Goal: Task Accomplishment & Management: Manage account settings

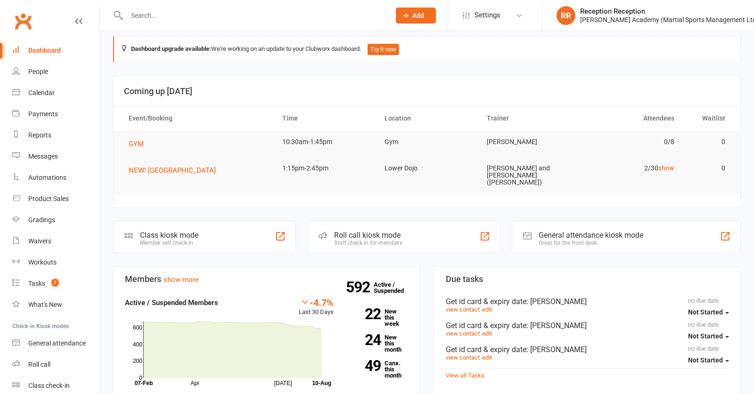
click at [263, 11] on input "text" at bounding box center [254, 15] width 260 height 13
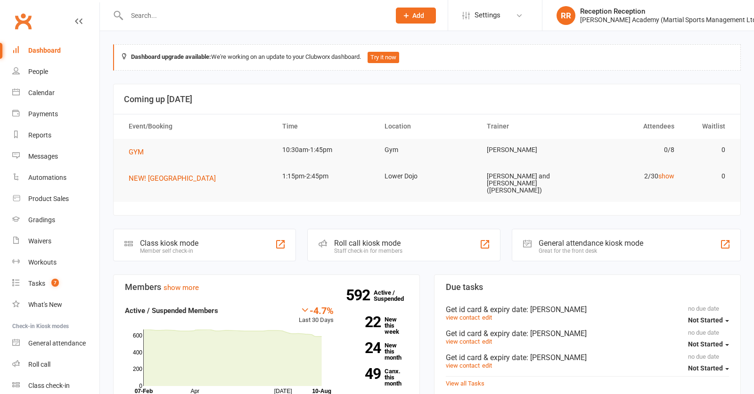
click at [342, 1] on div at bounding box center [248, 15] width 271 height 31
click at [205, 11] on input "text" at bounding box center [254, 15] width 260 height 13
click at [259, 21] on input "text" at bounding box center [254, 15] width 260 height 13
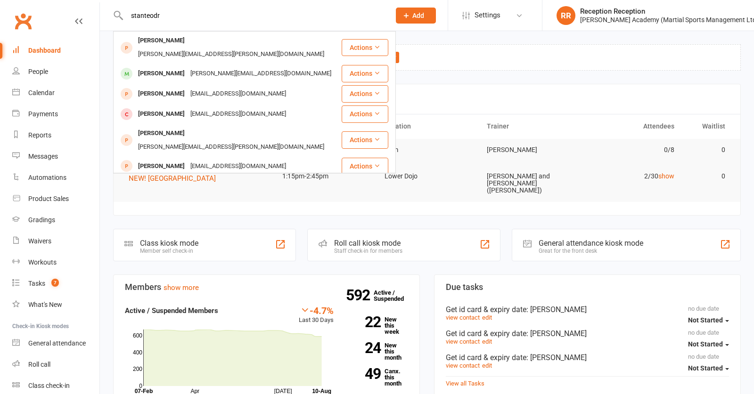
drag, startPoint x: 134, startPoint y: 16, endPoint x: 142, endPoint y: 16, distance: 7.6
click at [135, 16] on input "stanteodr" at bounding box center [254, 15] width 260 height 13
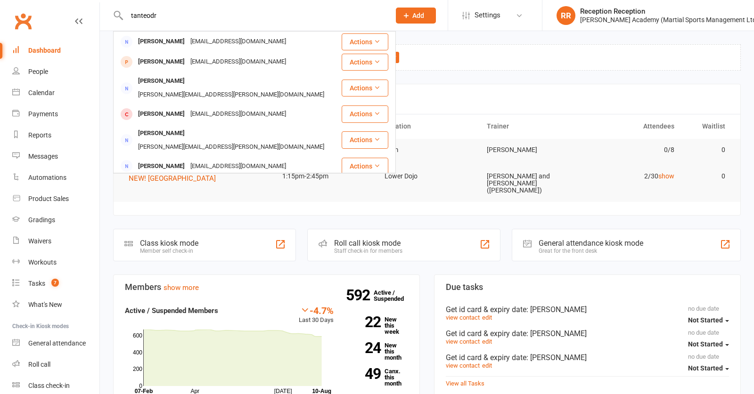
click at [135, 16] on input "tanteodr" at bounding box center [254, 15] width 260 height 13
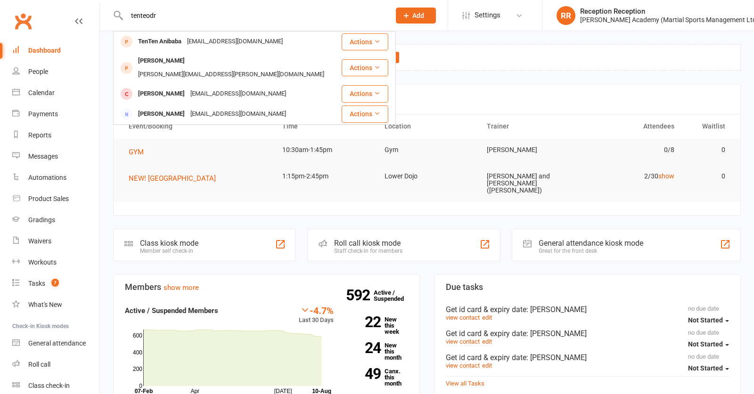
click at [181, 15] on input "tenteodr" at bounding box center [254, 15] width 260 height 13
type input "t"
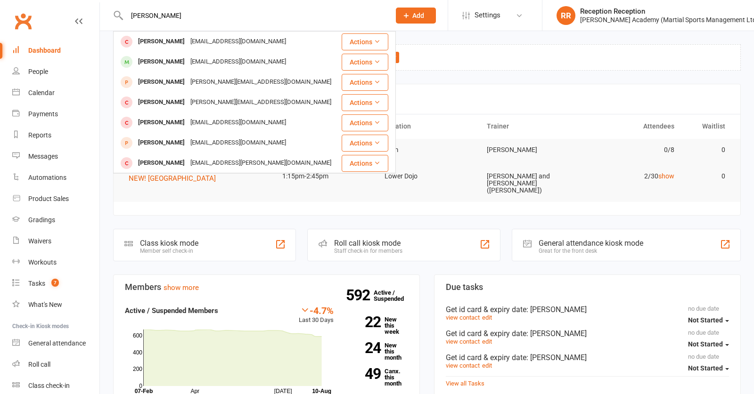
type input "theodore"
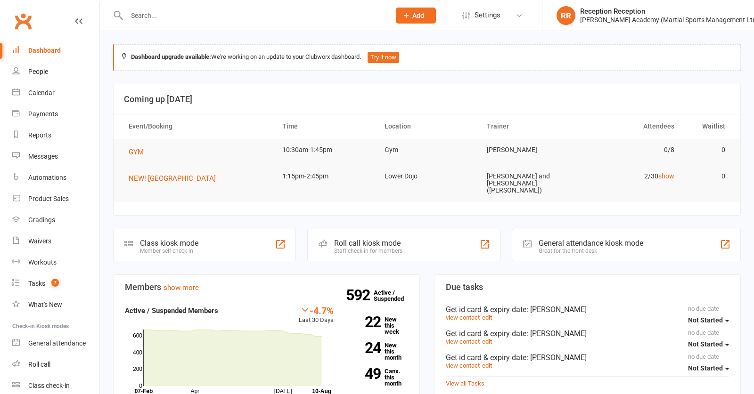
click at [297, 12] on input "text" at bounding box center [254, 15] width 260 height 13
click at [328, 4] on div at bounding box center [248, 15] width 271 height 31
click at [320, 11] on input "text" at bounding box center [254, 15] width 260 height 13
click at [243, 14] on input "text" at bounding box center [254, 15] width 260 height 13
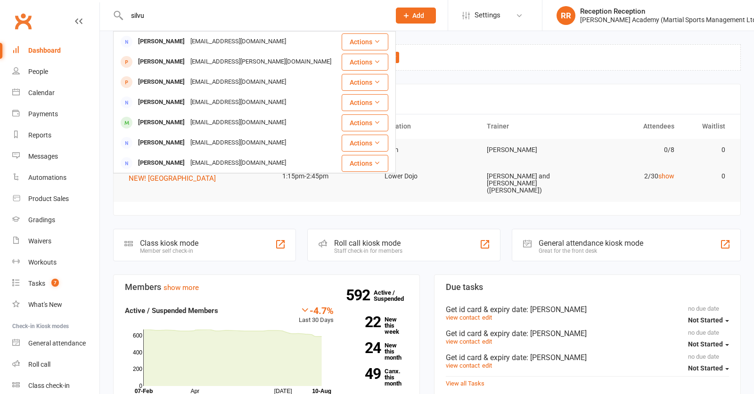
type input "silva"
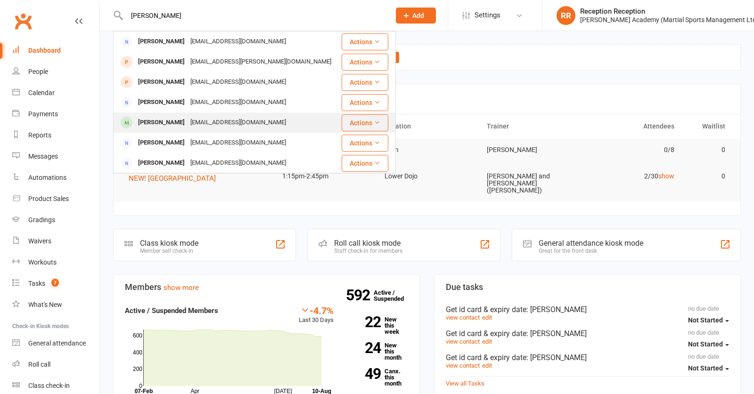
drag, startPoint x: 233, startPoint y: 0, endPoint x: 192, endPoint y: 125, distance: 131.8
click at [192, 125] on div "[EMAIL_ADDRESS][DOMAIN_NAME]" at bounding box center [238, 123] width 101 height 14
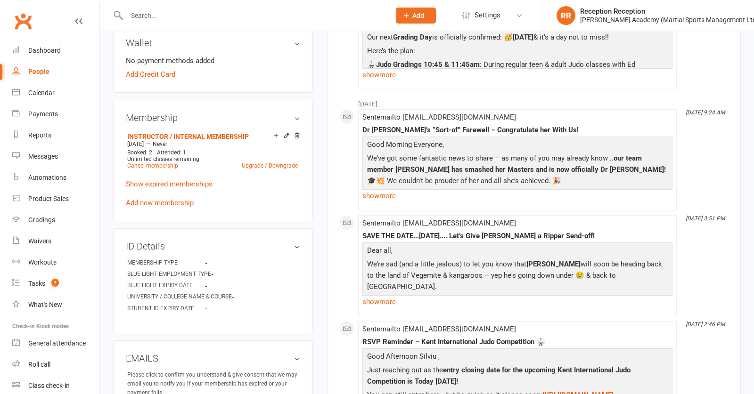
scroll to position [337, 0]
click at [156, 207] on link "Add new membership" at bounding box center [160, 202] width 68 height 8
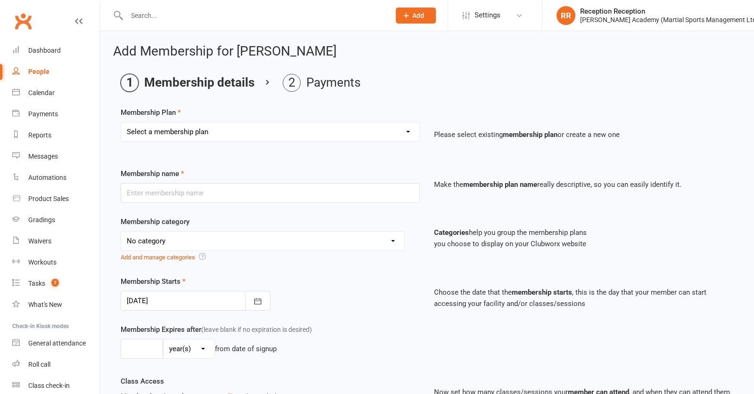
select select "9"
type input "GUEST (ADULT/STUDENT) SINGLE CLASS PASS *Must be accompanied with a rolling mem…"
select select "7"
type input "1"
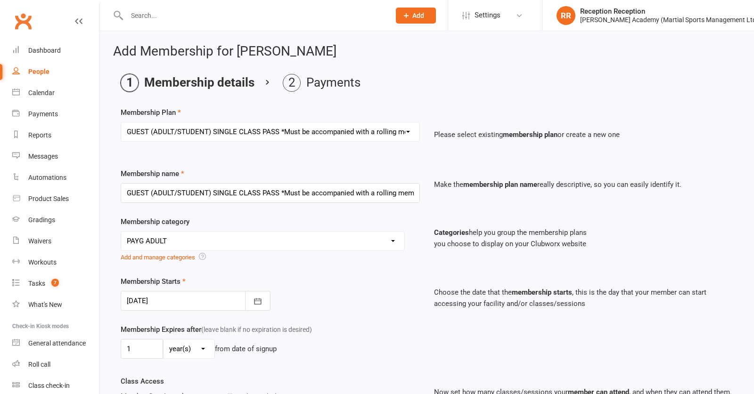
click at [194, 349] on div "day(s) week(s) month(s) year(s)" at bounding box center [189, 349] width 52 height 20
select select "0"
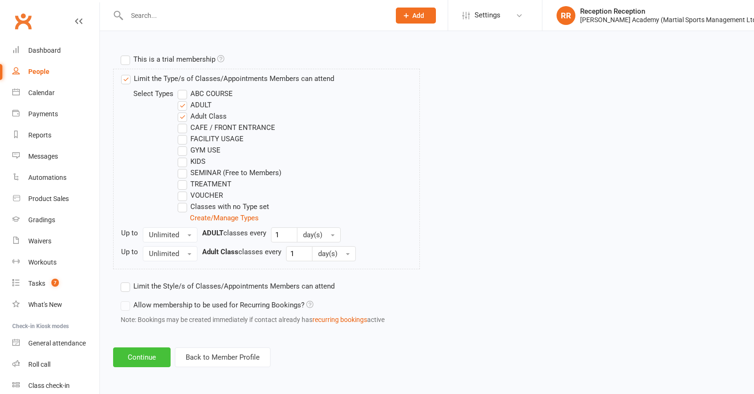
scroll to position [461, 0]
click at [156, 350] on button "Continue" at bounding box center [141, 358] width 57 height 20
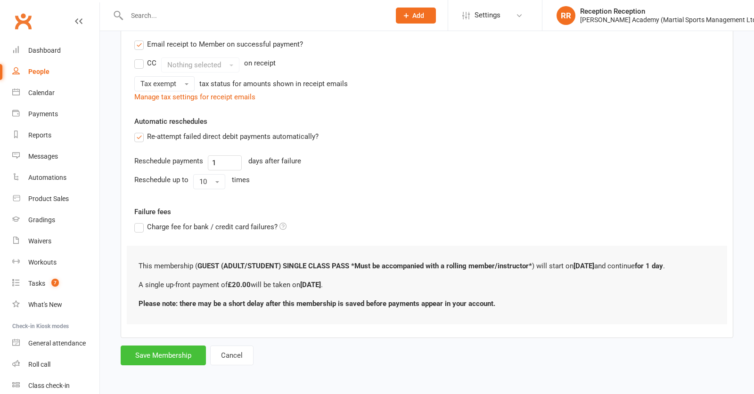
scroll to position [197, 0]
click at [170, 349] on button "Save Membership" at bounding box center [163, 356] width 85 height 20
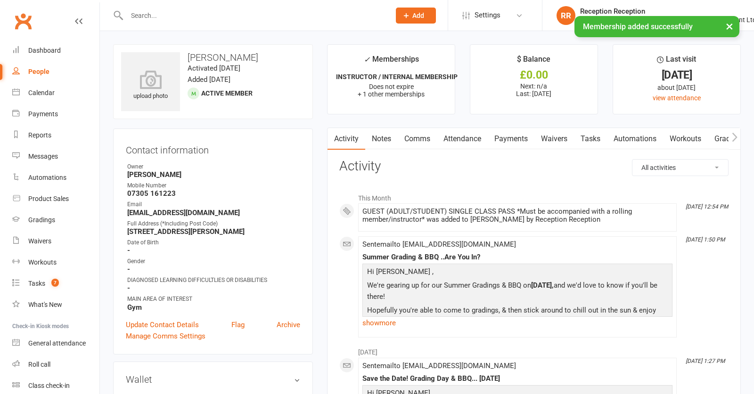
click at [510, 143] on link "Payments" at bounding box center [511, 139] width 47 height 22
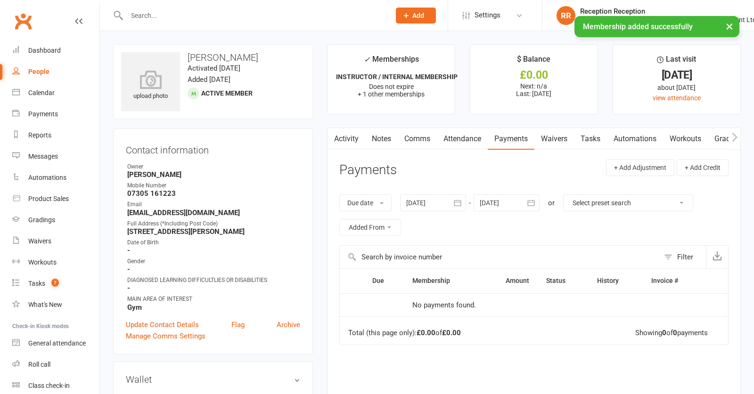
click at [505, 144] on link "Payments" at bounding box center [511, 139] width 47 height 22
click at [461, 140] on link "Attendance" at bounding box center [462, 139] width 51 height 22
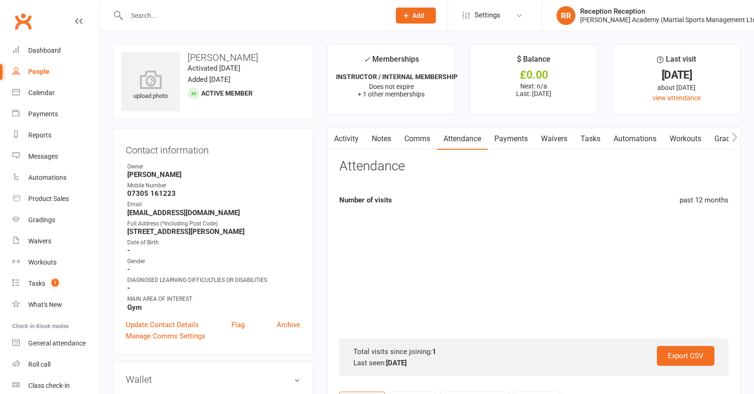
click at [497, 140] on link "Payments" at bounding box center [511, 139] width 47 height 22
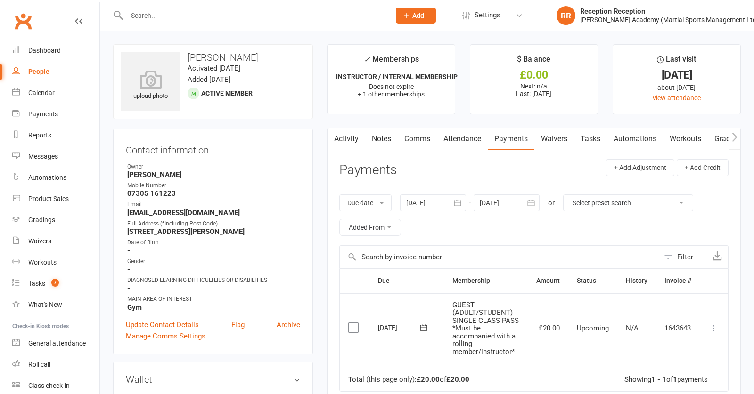
click at [714, 326] on icon at bounding box center [713, 328] width 9 height 9
click at [650, 359] on link "Mark as Paid (POS)" at bounding box center [672, 365] width 93 height 19
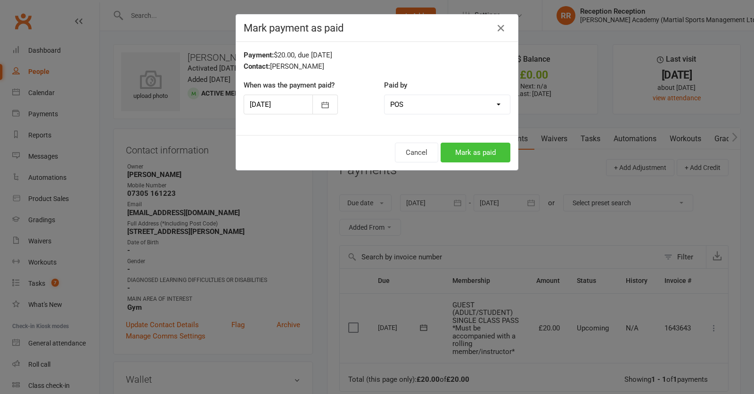
click at [476, 161] on button "Mark as paid" at bounding box center [476, 153] width 70 height 20
